Goal: Obtain resource: Download file/media

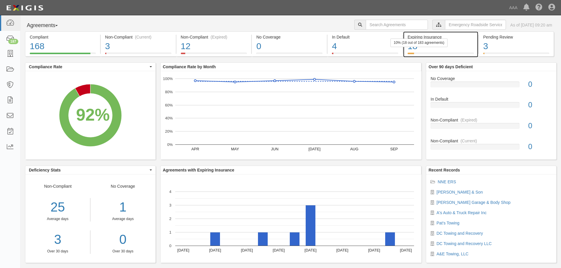
click at [420, 49] on div "18" at bounding box center [440, 46] width 66 height 13
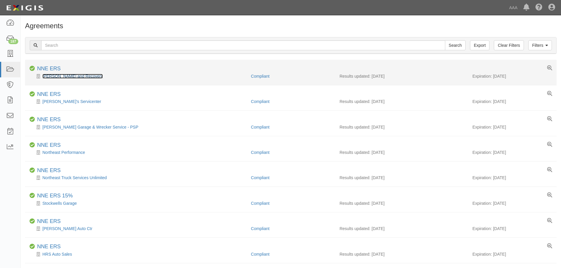
click at [73, 75] on link "[PERSON_NAME] and Recovery" at bounding box center [72, 76] width 60 height 5
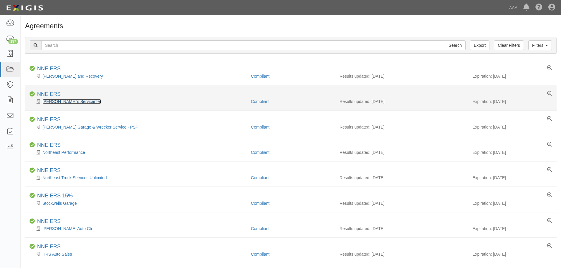
click at [57, 101] on link "Freddie's Servicenter" at bounding box center [71, 101] width 59 height 5
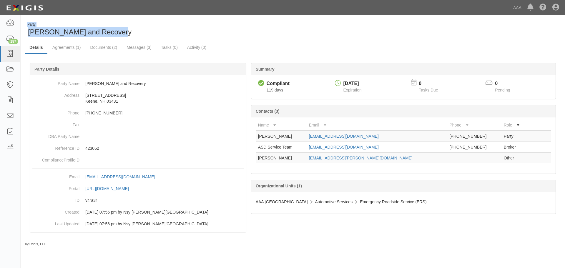
drag, startPoint x: 113, startPoint y: 36, endPoint x: 22, endPoint y: 31, distance: 91.7
click at [22, 31] on div "Party Keene Towing and Recovery" at bounding box center [157, 29] width 272 height 15
click at [47, 31] on span "Keene Towing and Recovery" at bounding box center [80, 32] width 104 height 8
drag, startPoint x: 115, startPoint y: 31, endPoint x: 88, endPoint y: 32, distance: 27.4
click at [88, 32] on span "Keene Towing and Recovery" at bounding box center [80, 32] width 104 height 8
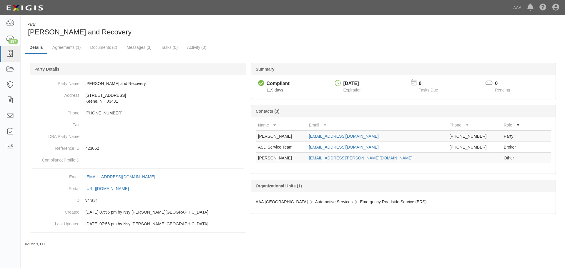
click at [117, 35] on span "Keene Towing and Recovery" at bounding box center [80, 32] width 104 height 8
drag, startPoint x: 119, startPoint y: 35, endPoint x: 29, endPoint y: 34, distance: 90.1
click at [29, 34] on div "Party Keene Towing and Recovery" at bounding box center [156, 29] width 263 height 15
copy span "Keene Towing and Recovery"
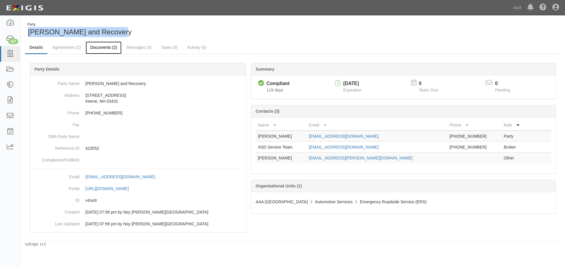
click at [94, 48] on link "Documents (2)" at bounding box center [104, 48] width 36 height 13
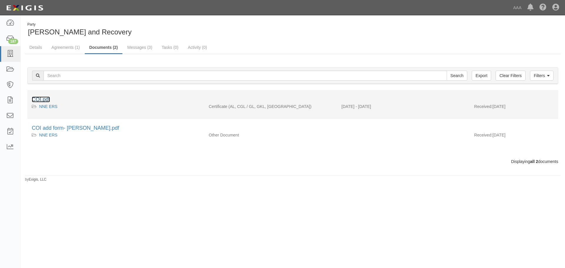
click at [39, 98] on link "COI.pdf" at bounding box center [41, 100] width 18 height 6
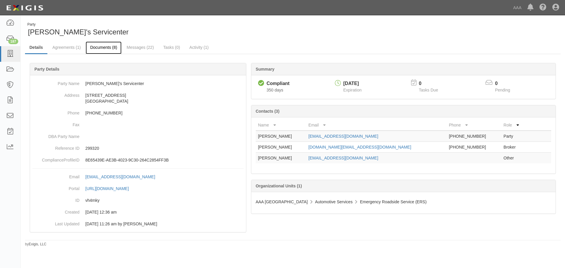
click at [120, 48] on link "Documents (8)" at bounding box center [104, 48] width 36 height 13
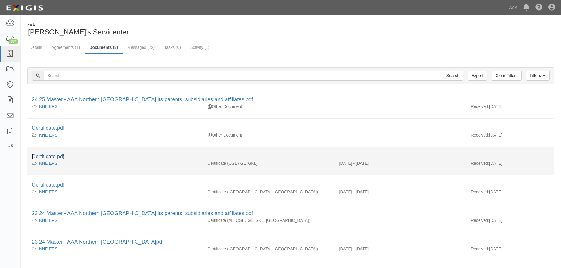
click at [48, 159] on link "Certificate.pdf" at bounding box center [48, 157] width 33 height 6
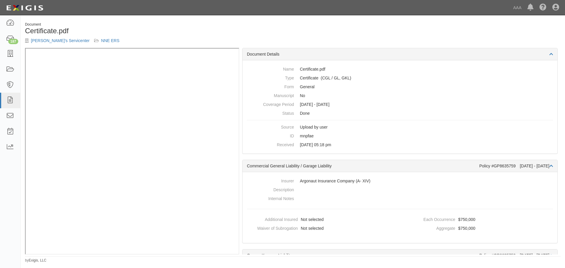
drag, startPoint x: 231, startPoint y: 32, endPoint x: 229, endPoint y: 35, distance: 3.4
click at [231, 32] on h1 "Certificate.pdf" at bounding box center [156, 31] width 263 height 8
